Goal: Task Accomplishment & Management: Use online tool/utility

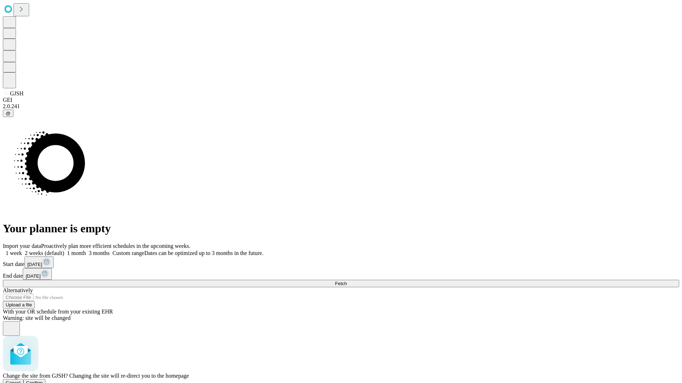
click at [43, 381] on span "Confirm" at bounding box center [34, 383] width 17 height 5
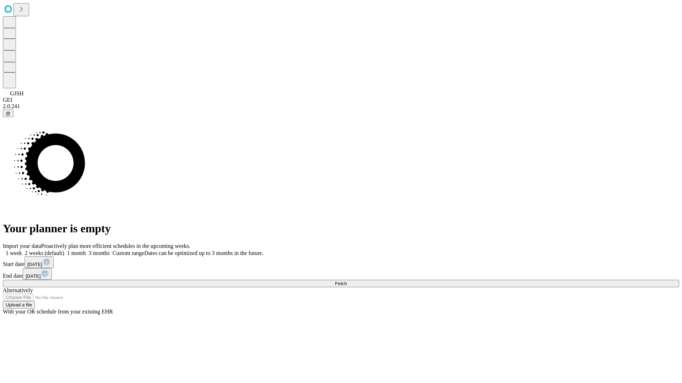
click at [22, 250] on label "1 week" at bounding box center [12, 253] width 19 height 6
click at [346, 281] on span "Fetch" at bounding box center [341, 283] width 12 height 5
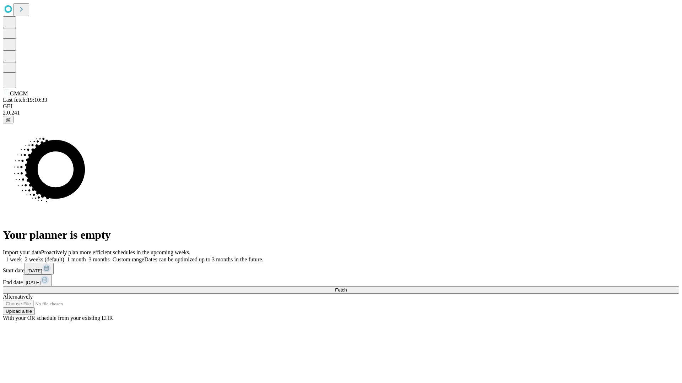
click at [22, 257] on label "1 week" at bounding box center [12, 260] width 19 height 6
click at [346, 288] on span "Fetch" at bounding box center [341, 290] width 12 height 5
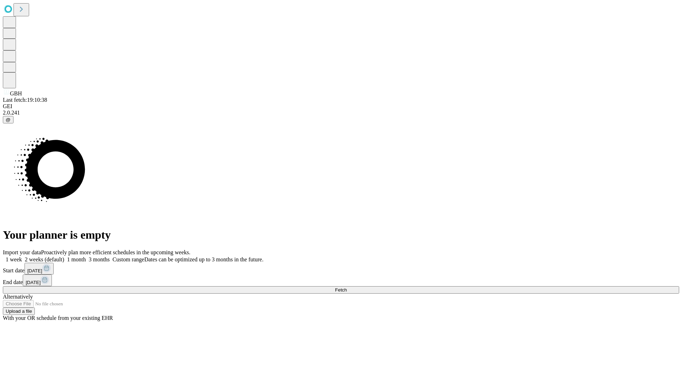
click at [346, 288] on span "Fetch" at bounding box center [341, 290] width 12 height 5
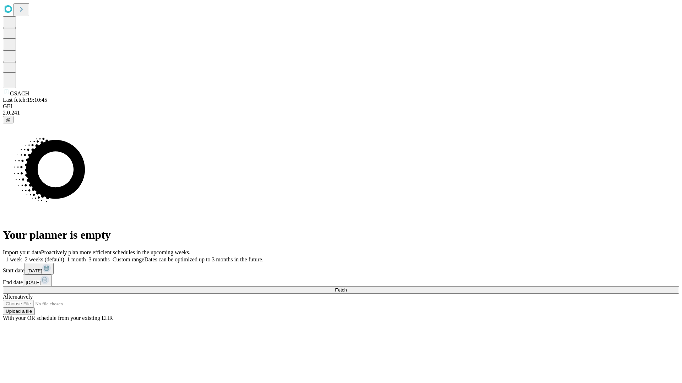
click at [22, 257] on label "1 week" at bounding box center [12, 260] width 19 height 6
click at [346, 288] on span "Fetch" at bounding box center [341, 290] width 12 height 5
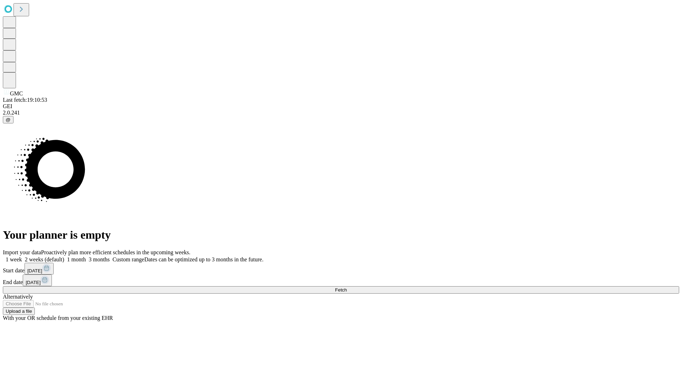
click at [22, 257] on label "1 week" at bounding box center [12, 260] width 19 height 6
click at [346, 288] on span "Fetch" at bounding box center [341, 290] width 12 height 5
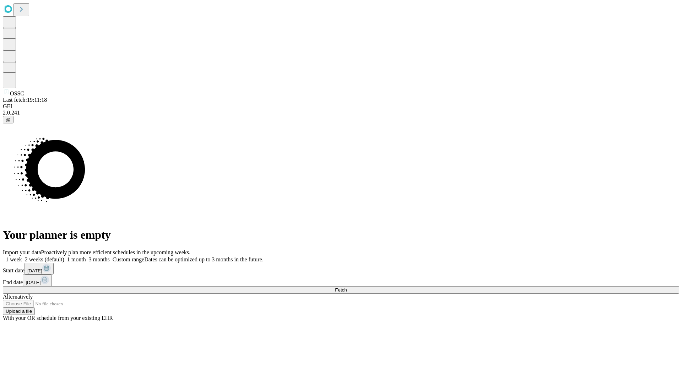
click at [22, 257] on label "1 week" at bounding box center [12, 260] width 19 height 6
click at [346, 288] on span "Fetch" at bounding box center [341, 290] width 12 height 5
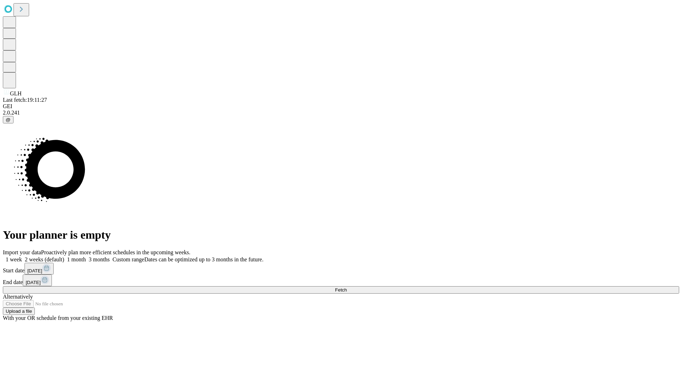
click at [22, 257] on label "1 week" at bounding box center [12, 260] width 19 height 6
click at [346, 288] on span "Fetch" at bounding box center [341, 290] width 12 height 5
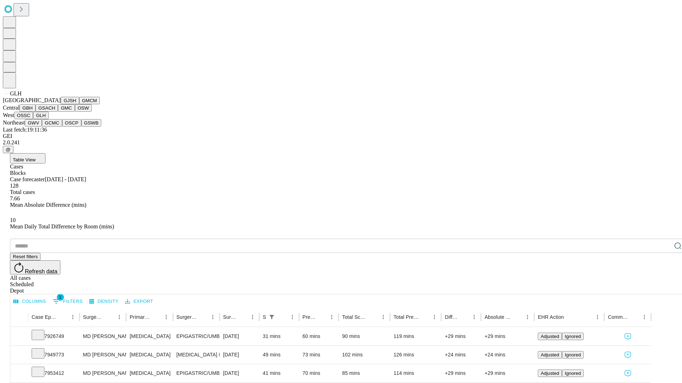
click at [42, 127] on button "GWV" at bounding box center [33, 122] width 17 height 7
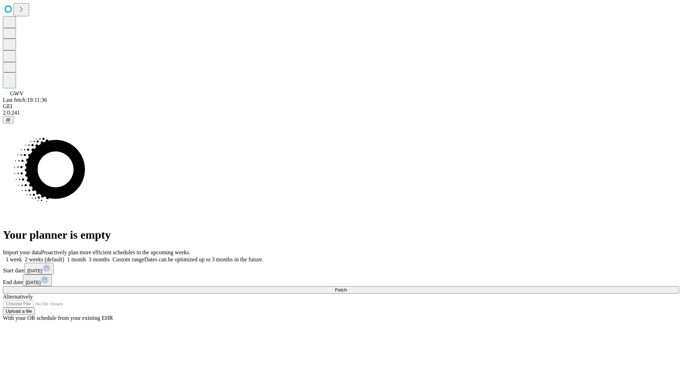
click at [22, 257] on label "1 week" at bounding box center [12, 260] width 19 height 6
click at [346, 288] on span "Fetch" at bounding box center [341, 290] width 12 height 5
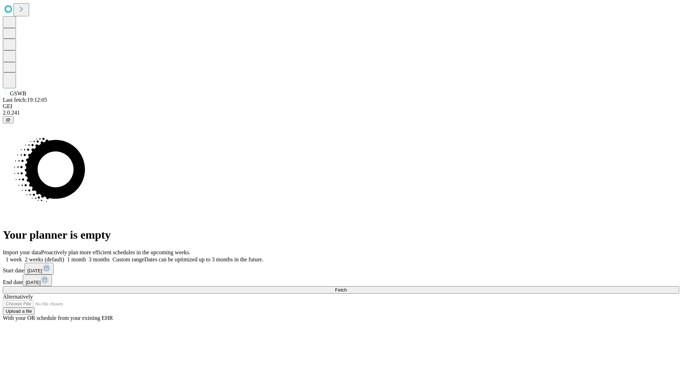
click at [22, 257] on label "1 week" at bounding box center [12, 260] width 19 height 6
click at [346, 288] on span "Fetch" at bounding box center [341, 290] width 12 height 5
